Goal: Contribute content

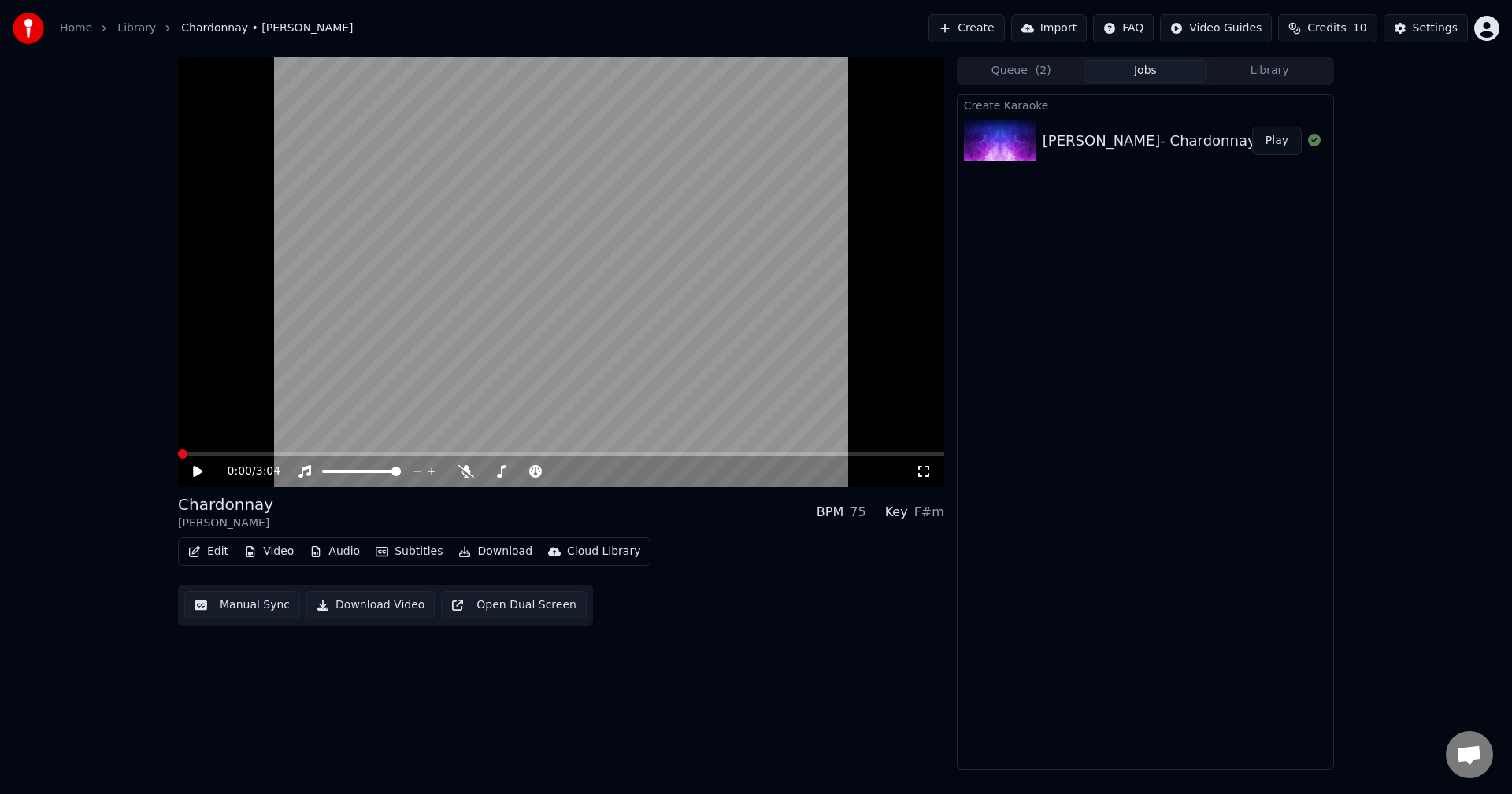
click at [178, 449] on span at bounding box center [182, 454] width 9 height 9
click at [199, 474] on icon at bounding box center [198, 471] width 9 height 11
click at [202, 472] on icon at bounding box center [209, 471] width 37 height 13
click at [1004, 29] on button "Create" at bounding box center [966, 28] width 77 height 28
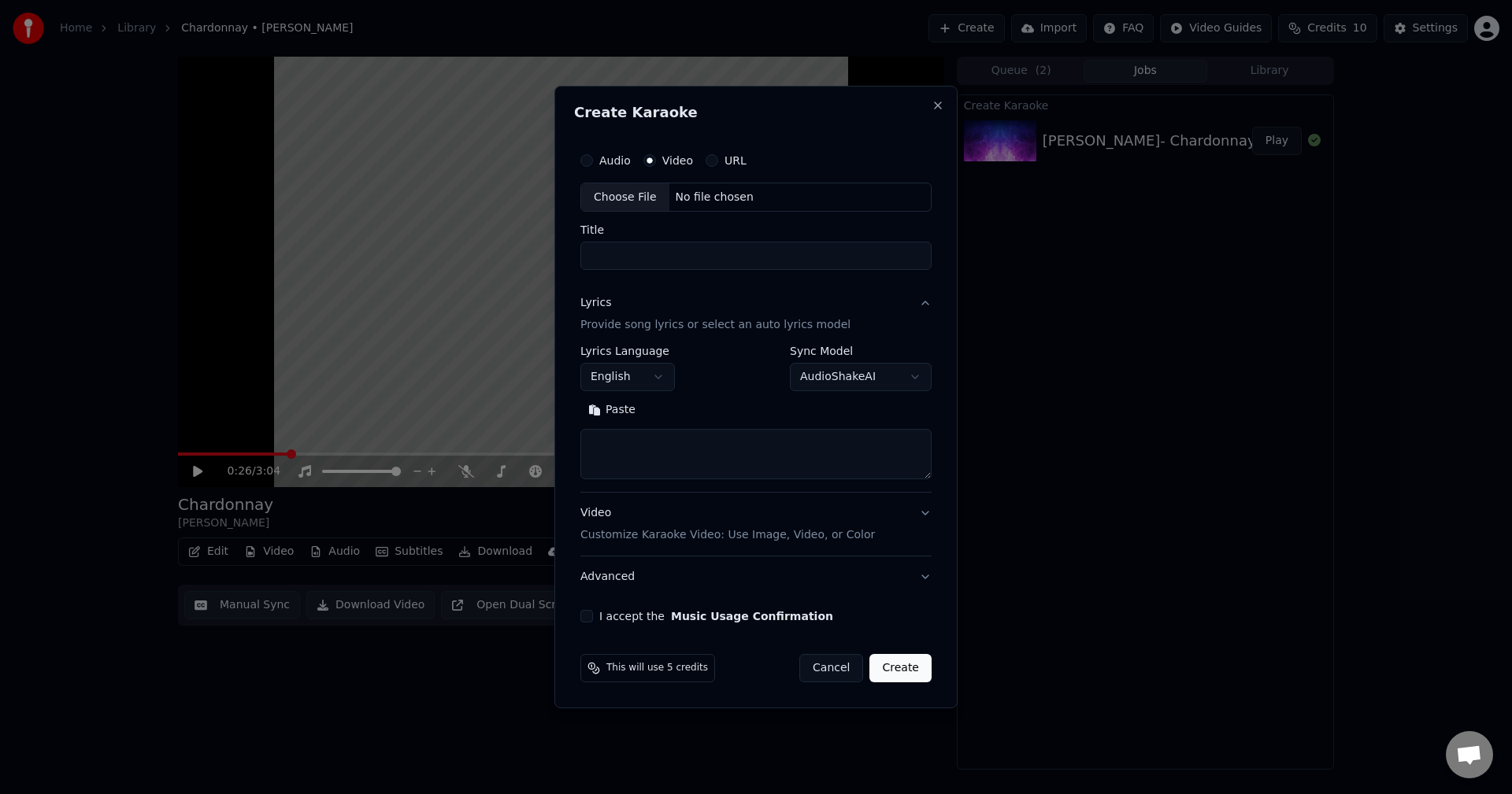
click at [673, 163] on label "Video" at bounding box center [677, 161] width 31 height 11
click at [655, 163] on button "Video" at bounding box center [650, 161] width 13 height 13
click at [625, 194] on div "Choose File" at bounding box center [626, 197] width 88 height 28
type input "**********"
click at [588, 440] on textarea at bounding box center [756, 455] width 357 height 51
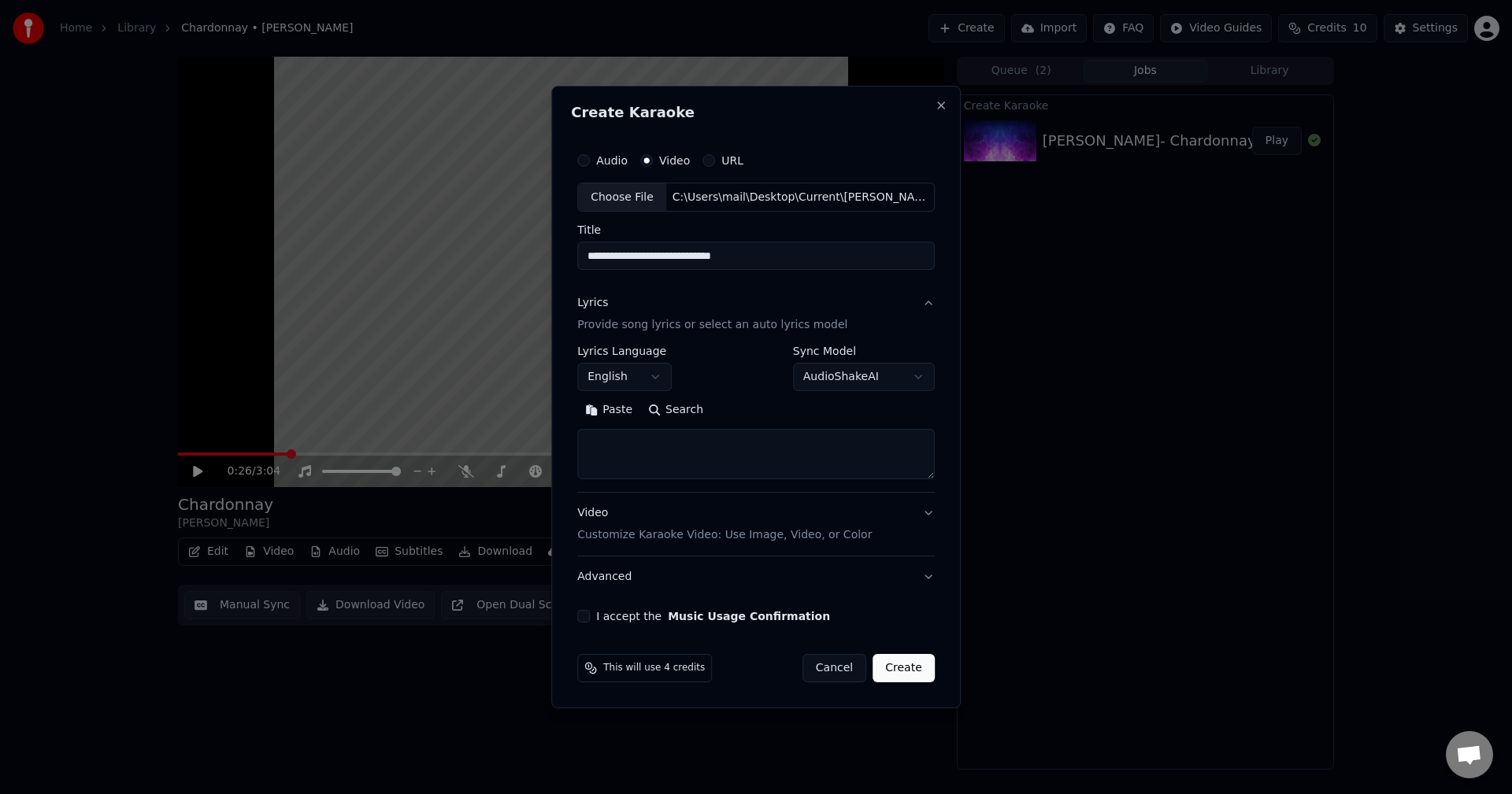
paste textarea "**********"
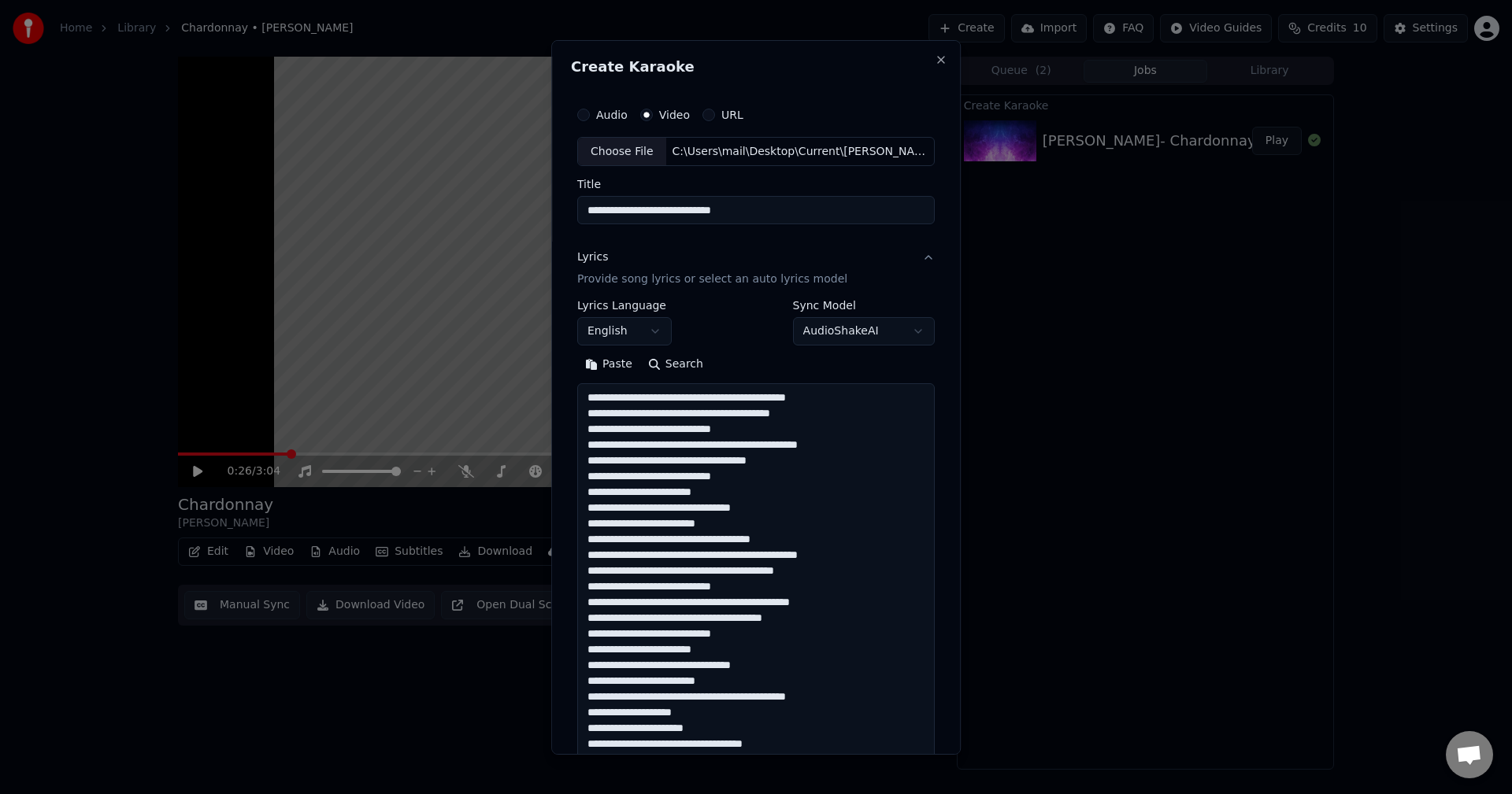
scroll to position [336, 0]
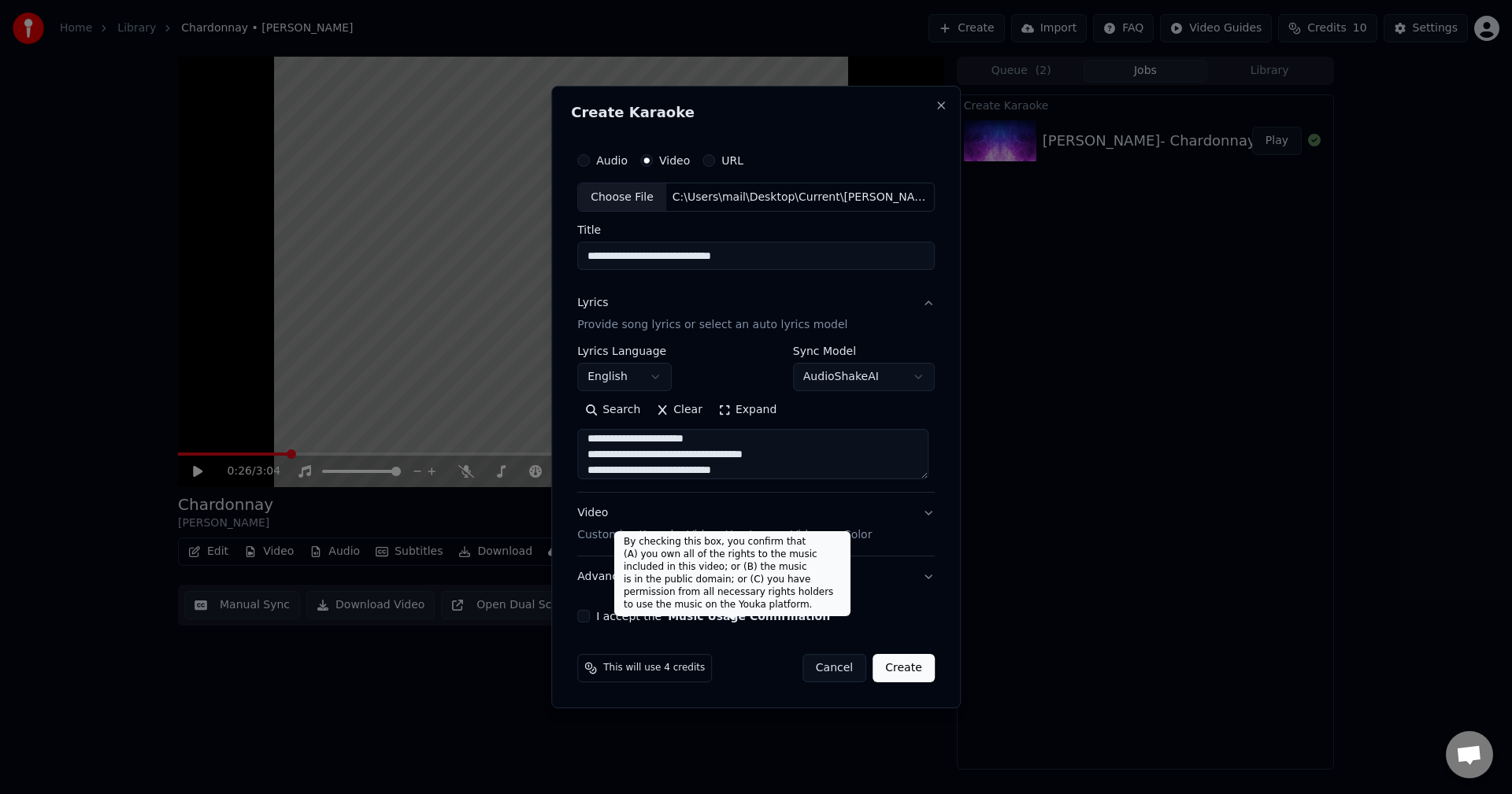
type textarea "**********"
click at [760, 622] on button "Music Usage Confirmation" at bounding box center [749, 616] width 162 height 11
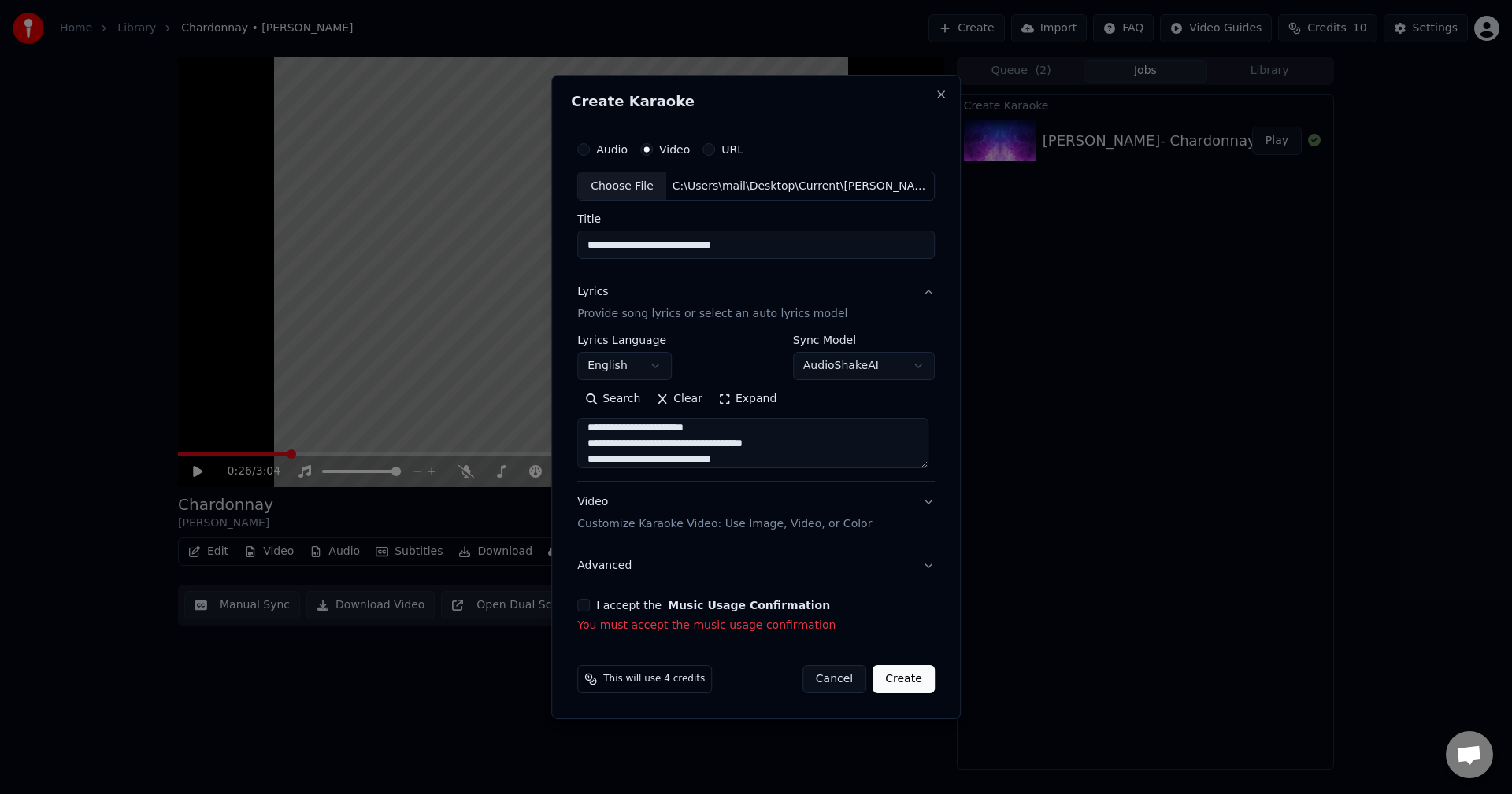
click at [757, 617] on div "I accept the Music Usage Confirmation You must accept the music usage confirmat…" at bounding box center [756, 616] width 357 height 34
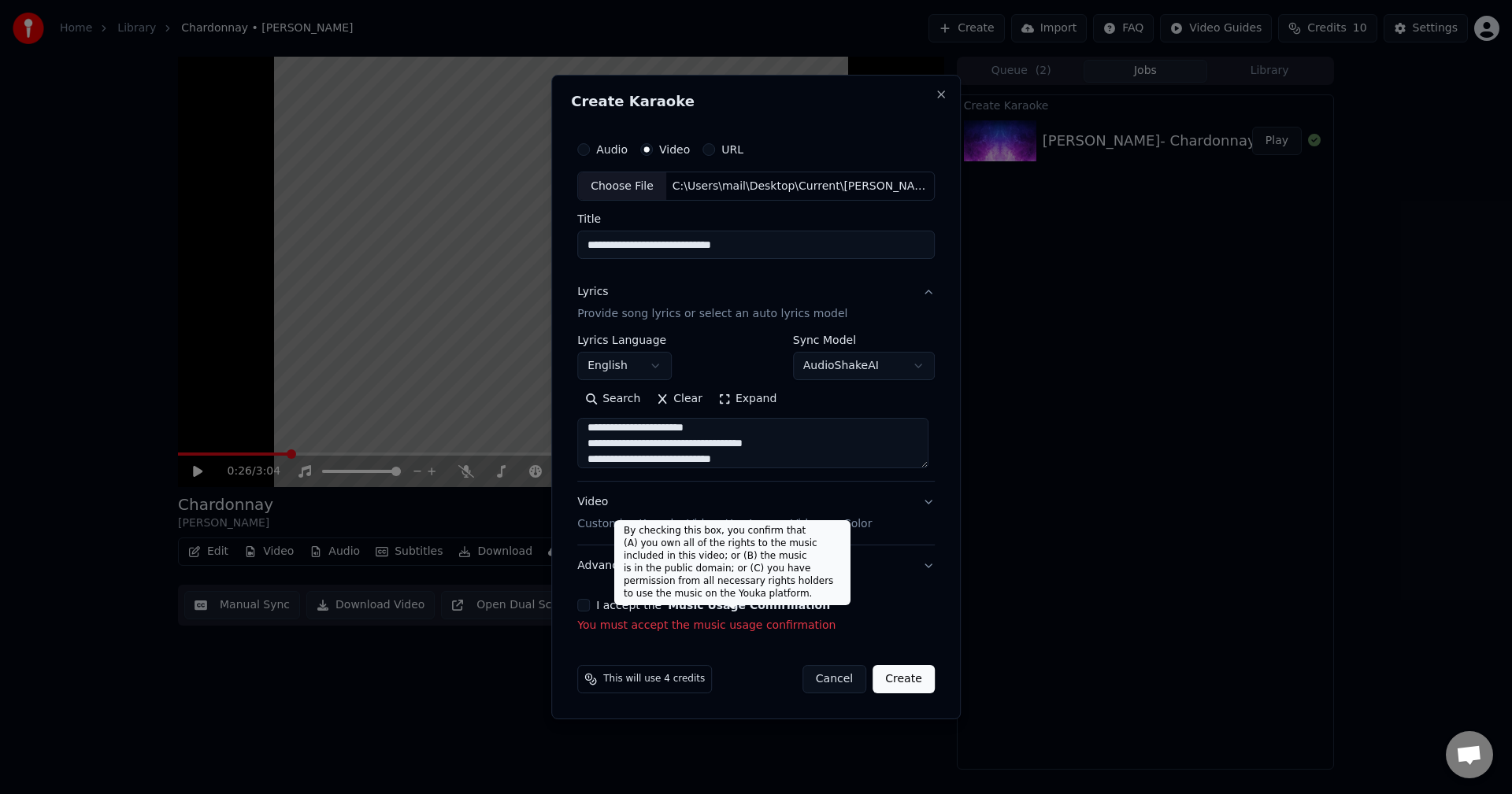
click at [756, 604] on button "Music Usage Confirmation" at bounding box center [749, 605] width 162 height 11
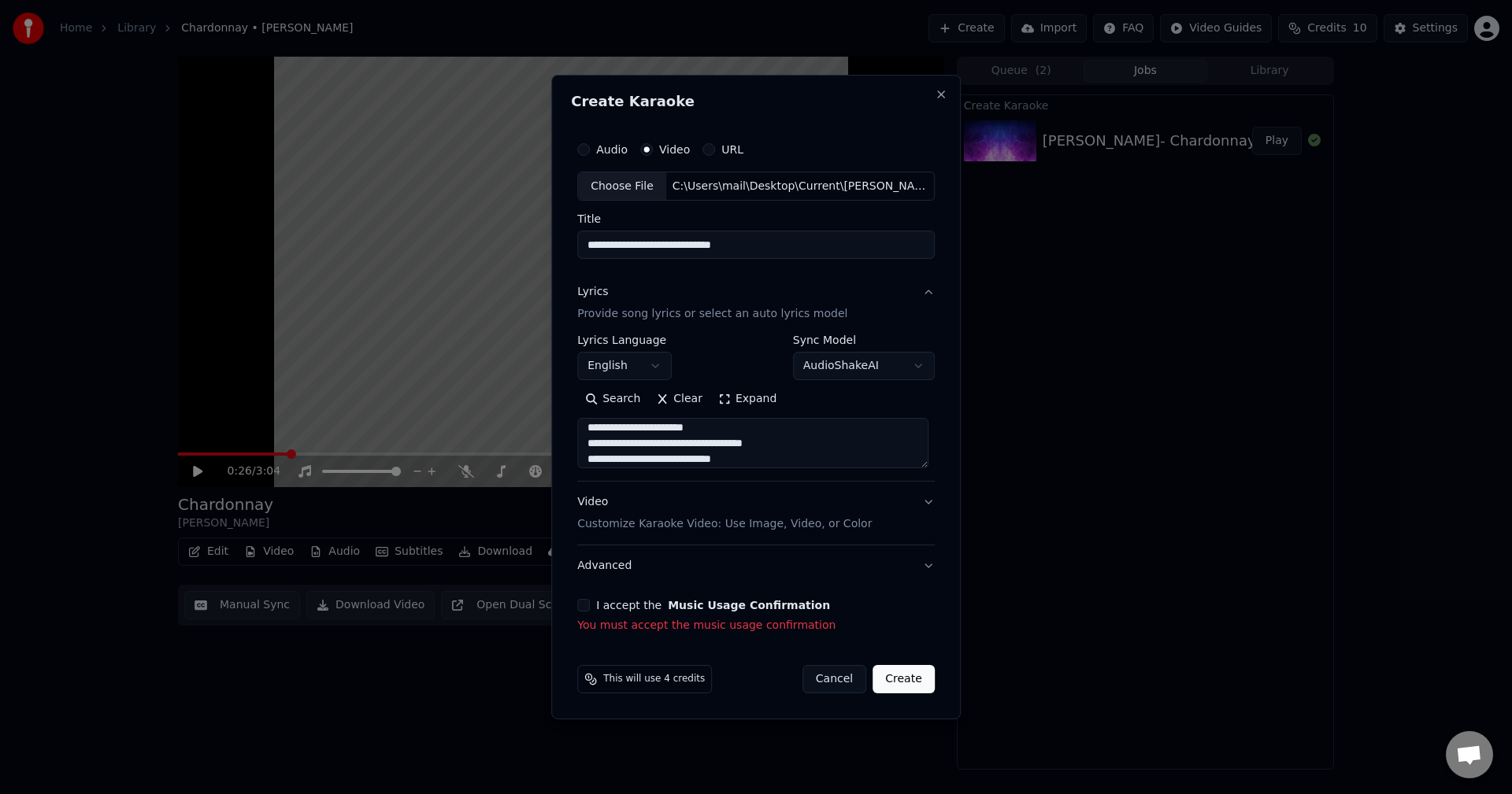
click at [585, 604] on button "I accept the Music Usage Confirmation" at bounding box center [583, 605] width 13 height 13
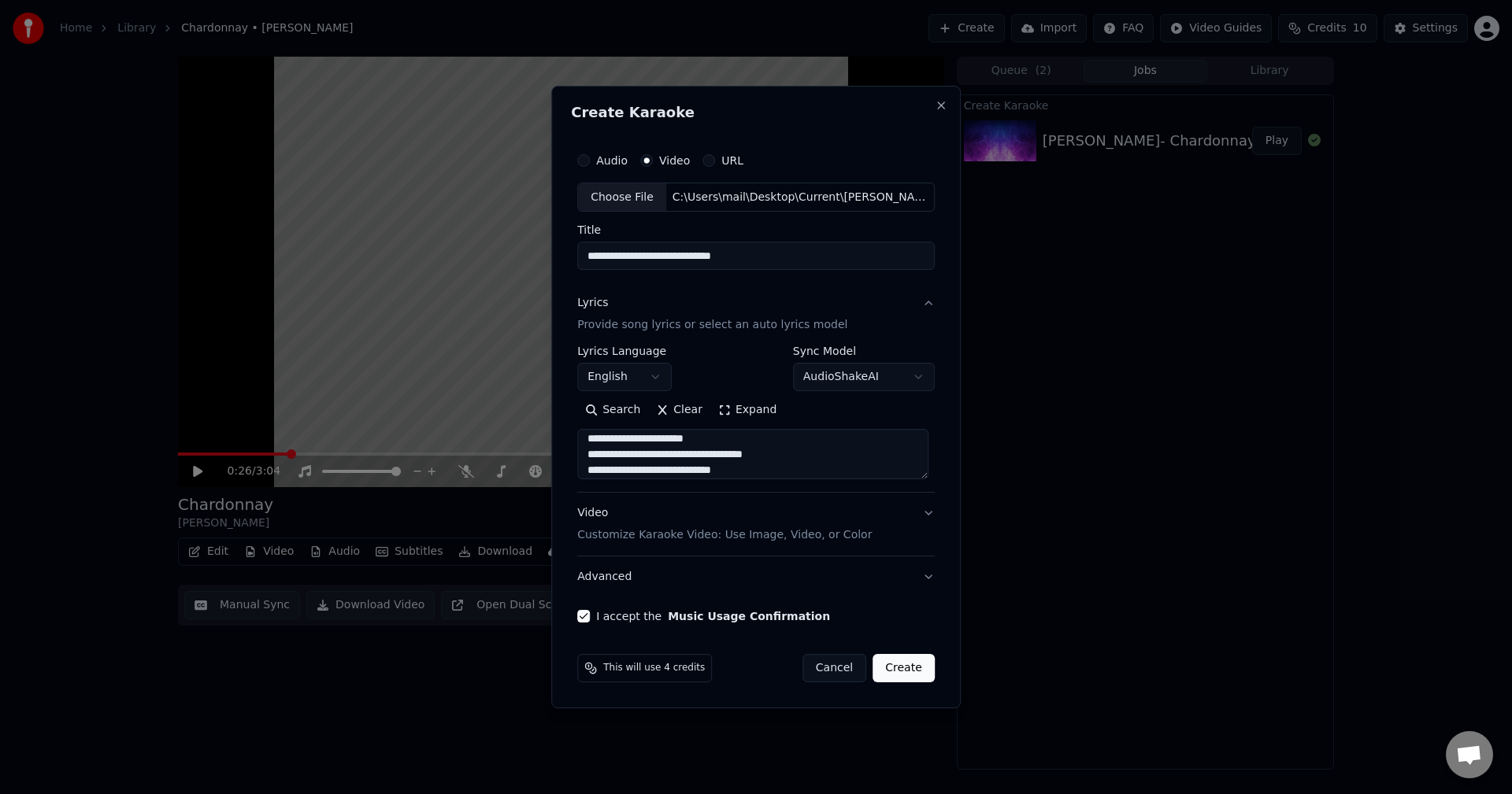
click at [919, 665] on button "Create" at bounding box center [903, 668] width 62 height 28
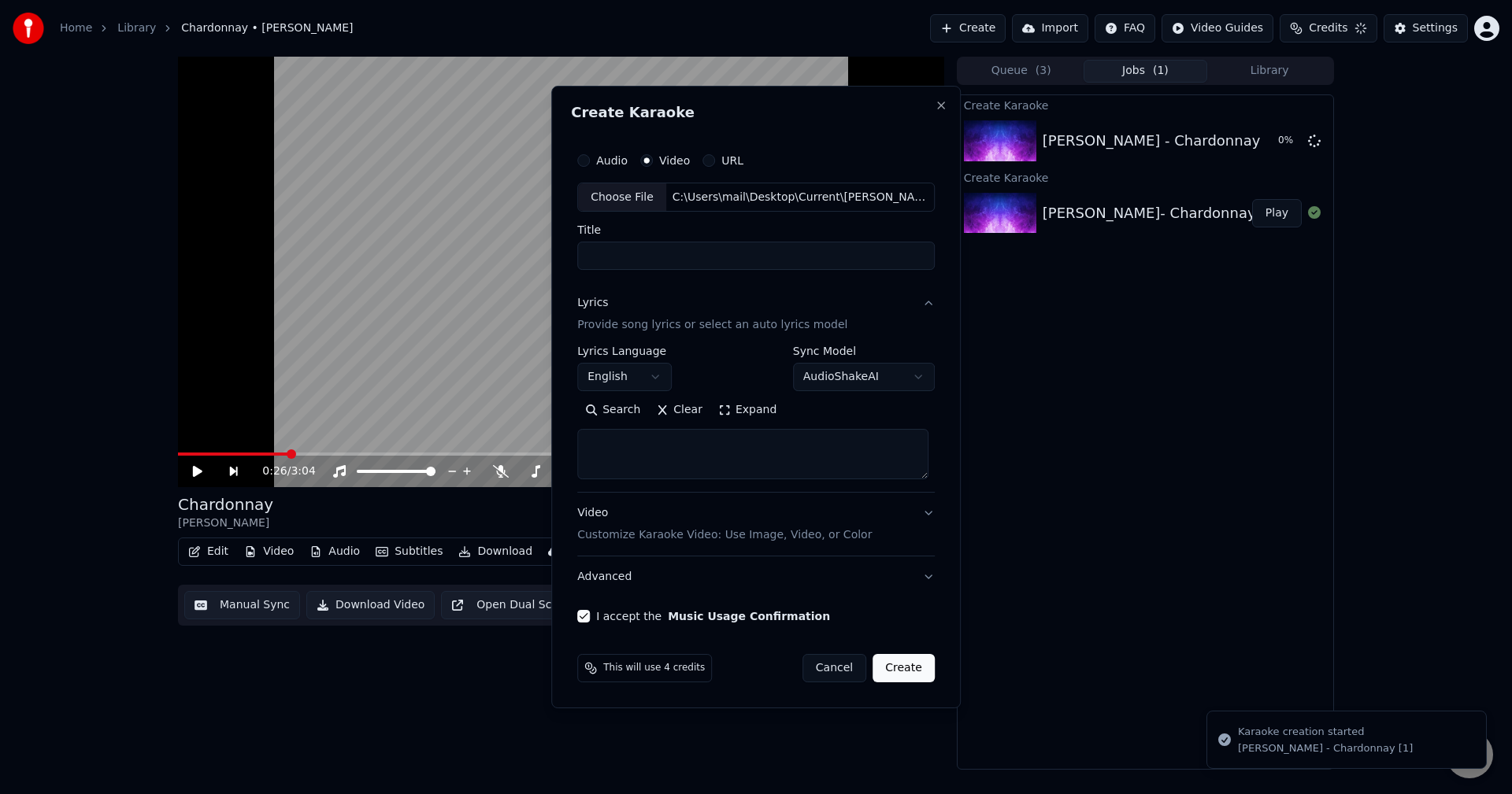
select select
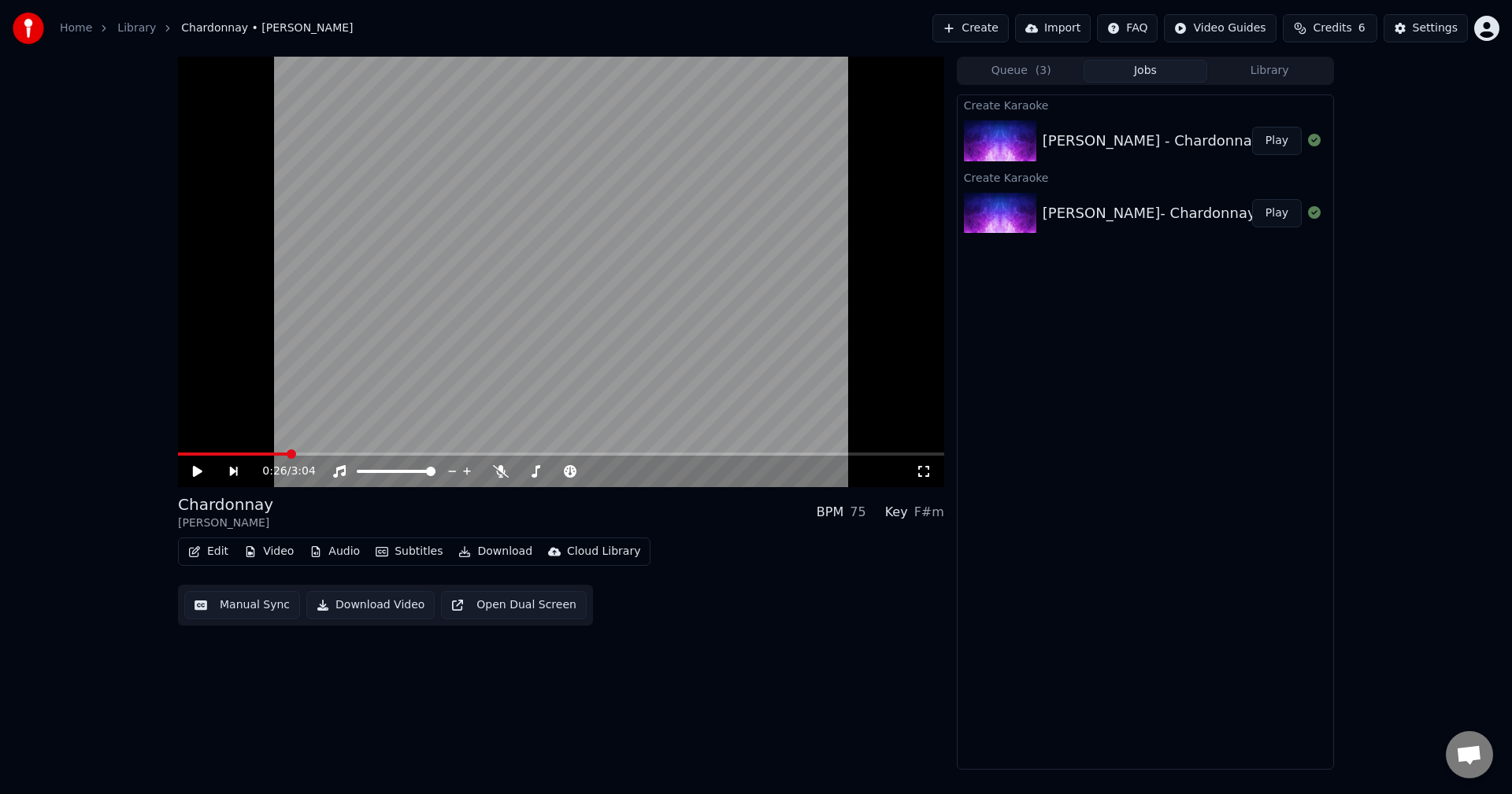
click at [1282, 143] on button "Play" at bounding box center [1276, 140] width 50 height 28
click at [366, 611] on button "Download Video" at bounding box center [370, 605] width 128 height 28
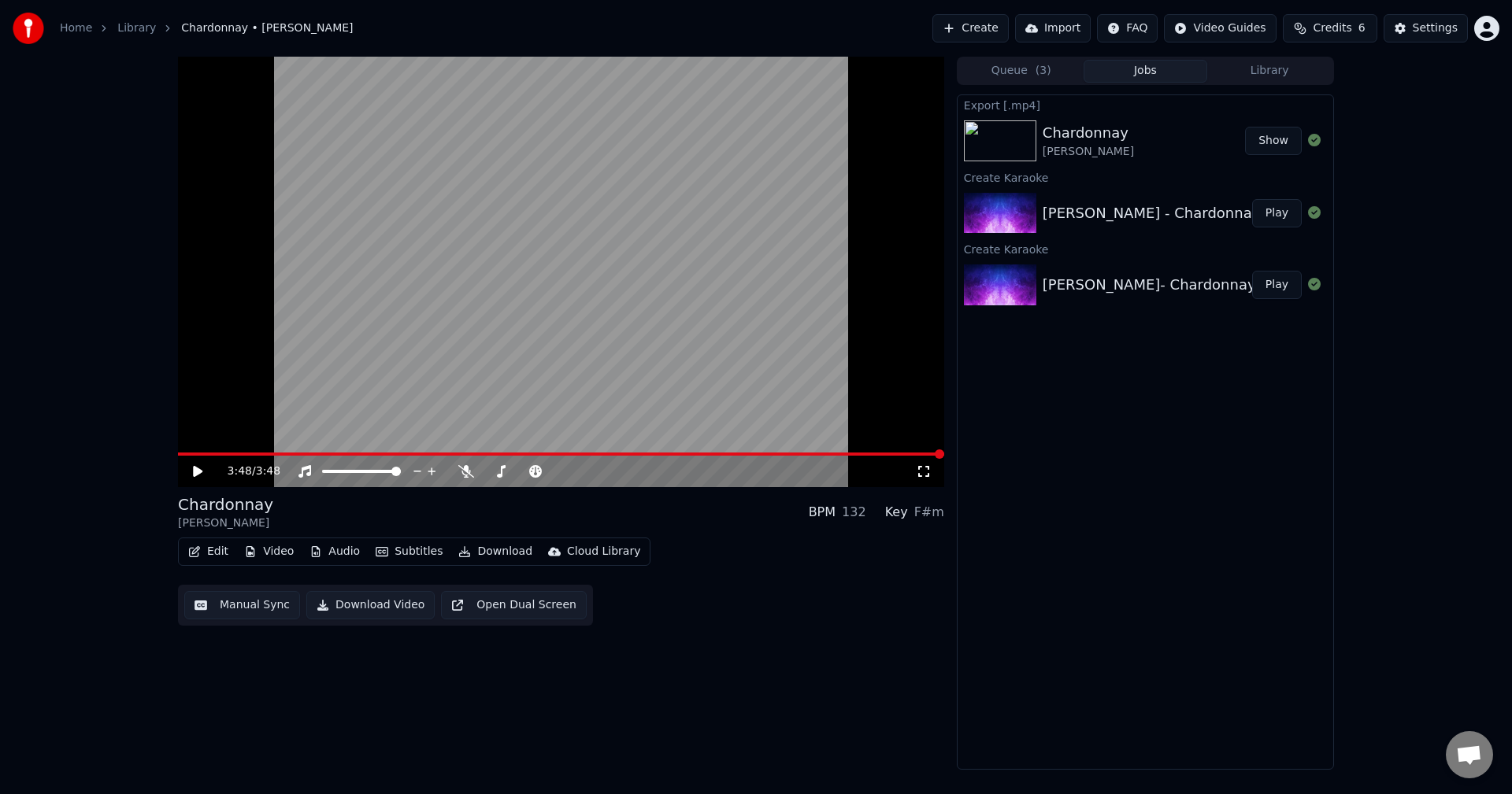
click at [1263, 139] on button "Show" at bounding box center [1273, 140] width 57 height 28
